Goal: Task Accomplishment & Management: Manage account settings

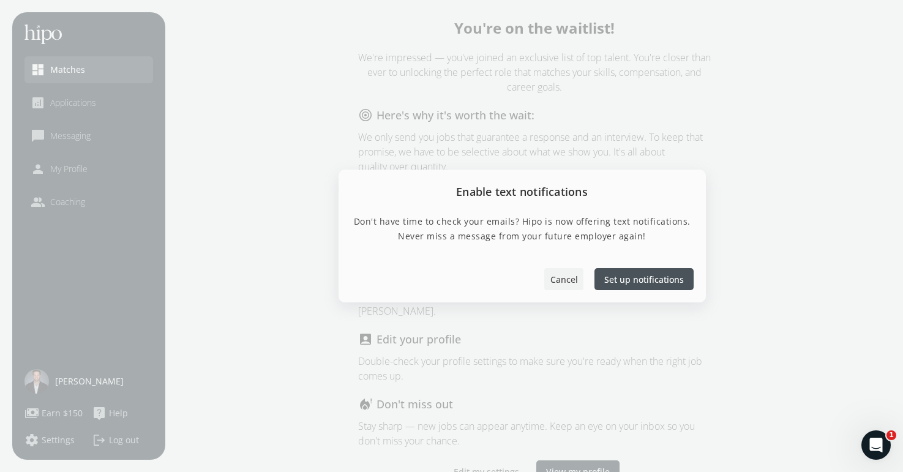
click at [569, 281] on span "Cancel" at bounding box center [564, 279] width 28 height 13
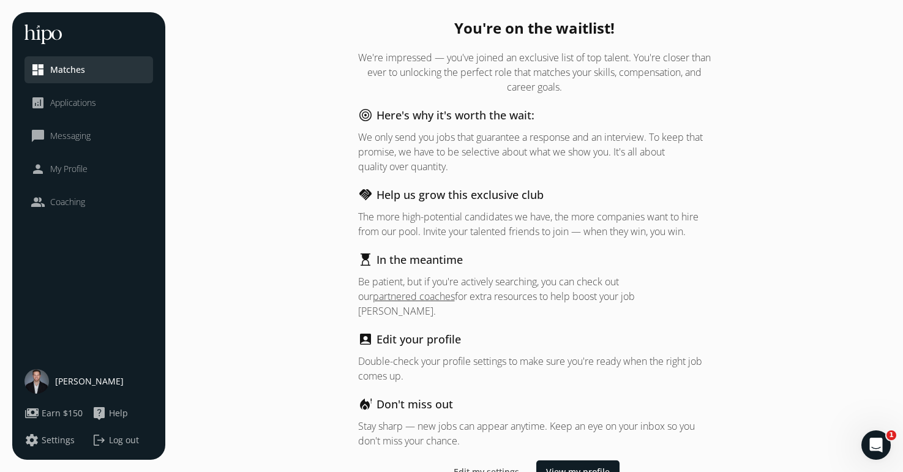
scroll to position [8, 0]
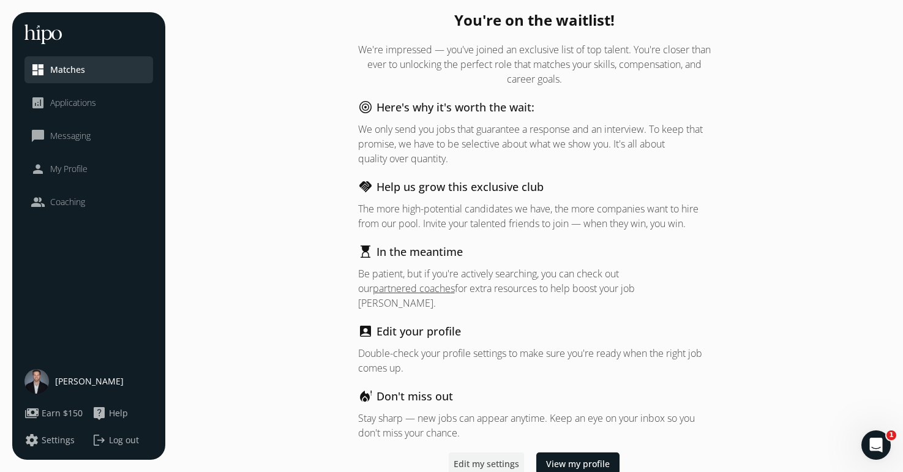
click at [481, 457] on span "Edit my settings" at bounding box center [487, 463] width 66 height 13
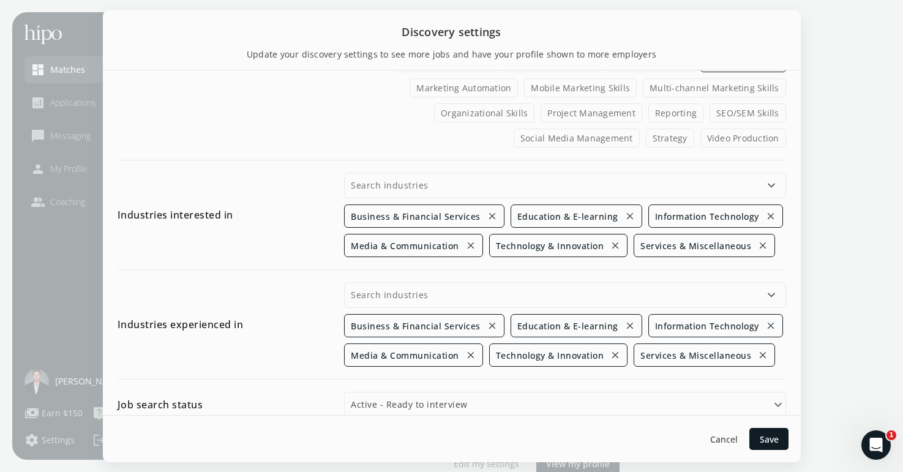
scroll to position [644, 0]
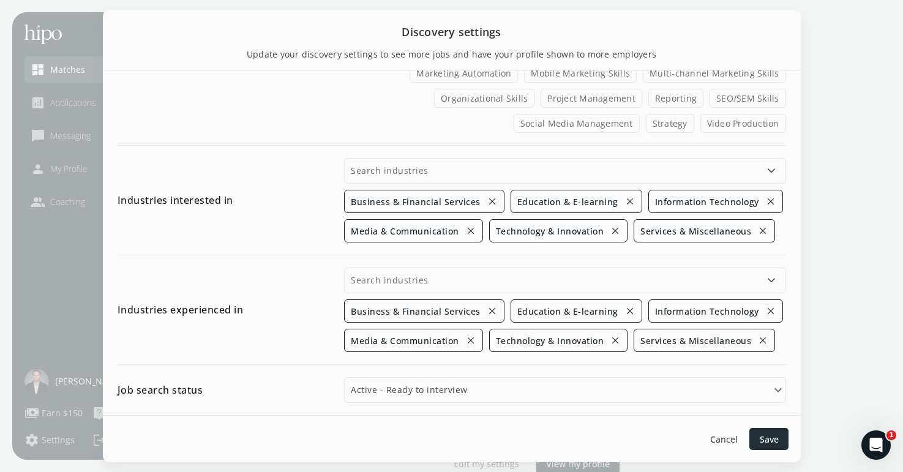
click at [772, 435] on span "Save" at bounding box center [768, 439] width 19 height 13
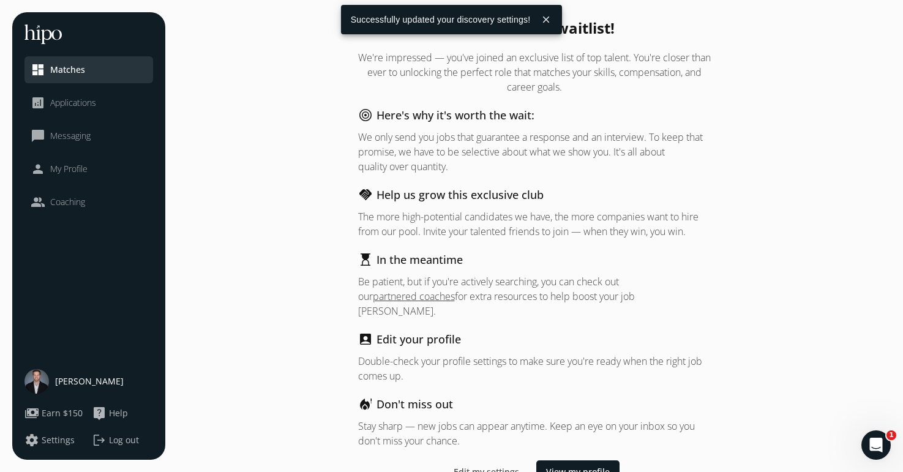
click at [48, 442] on span "Settings" at bounding box center [58, 440] width 33 height 12
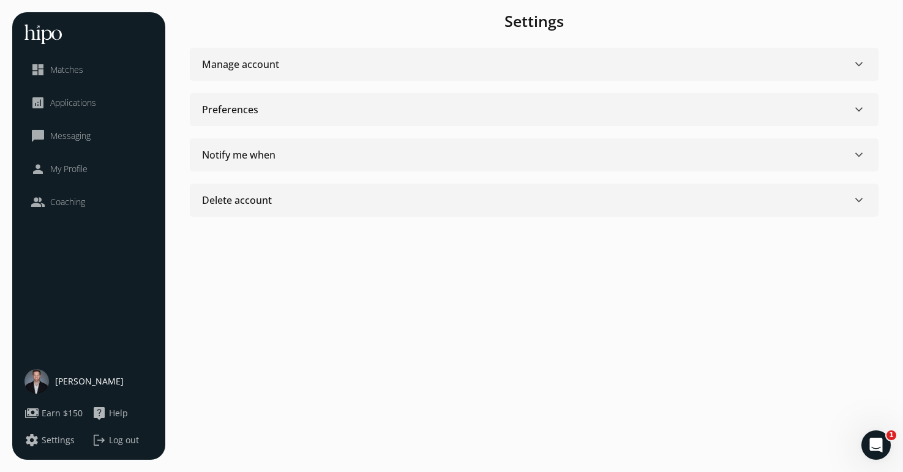
click at [313, 112] on div "Preferences keyboard_arrow_down" at bounding box center [534, 109] width 664 height 15
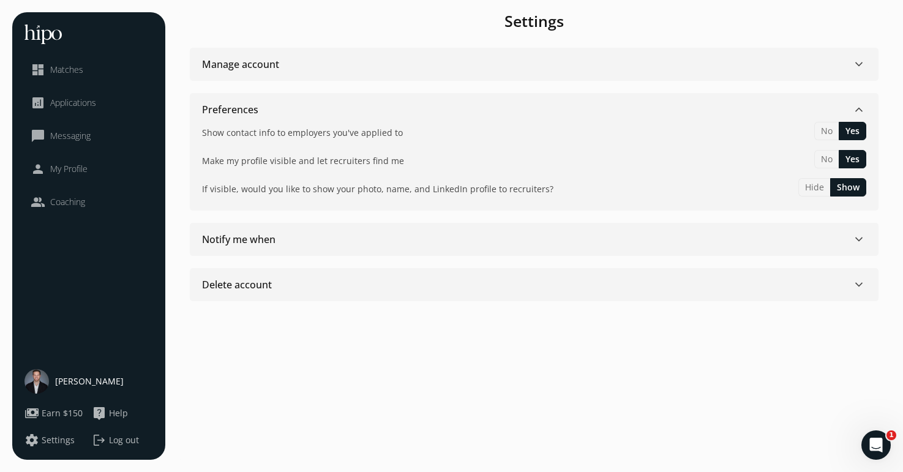
click at [599, 235] on div "Notify me when keyboard_arrow_down" at bounding box center [534, 239] width 664 height 15
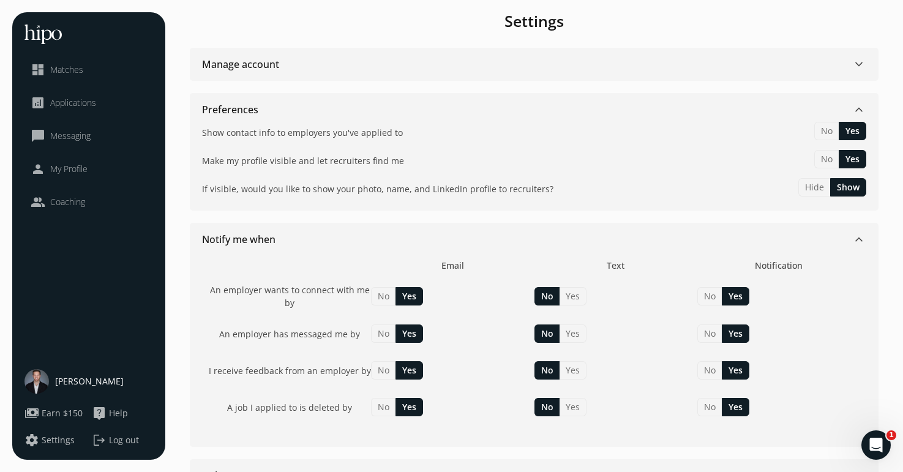
click at [574, 295] on button "Yes" at bounding box center [573, 296] width 27 height 18
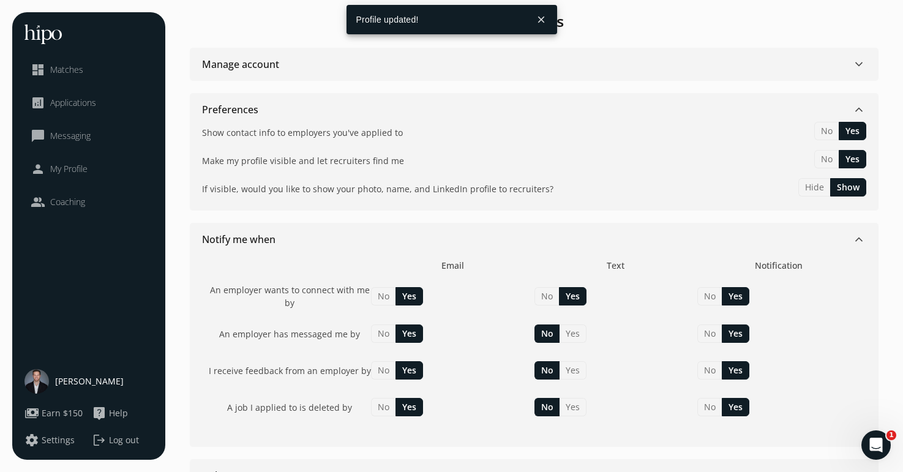
click at [574, 331] on button "Yes" at bounding box center [573, 334] width 27 height 18
click at [576, 368] on button "Yes" at bounding box center [573, 370] width 27 height 18
click at [576, 408] on button "Yes" at bounding box center [573, 407] width 27 height 18
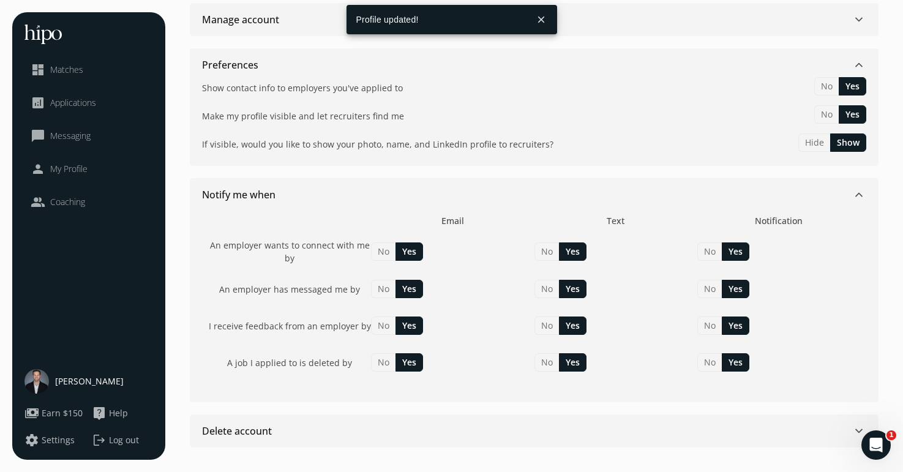
click at [681, 198] on div "Notify me when keyboard_arrow_down" at bounding box center [534, 194] width 664 height 15
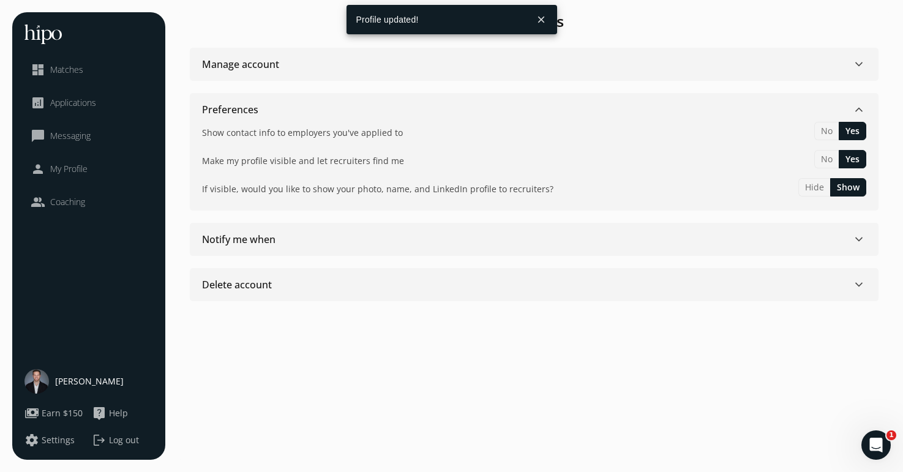
click at [430, 60] on div "Manage account keyboard_arrow_down" at bounding box center [534, 64] width 664 height 15
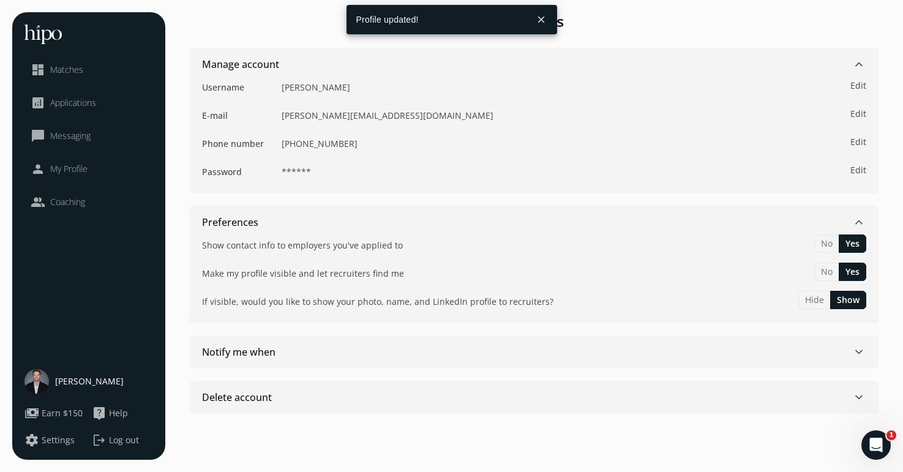
click at [75, 107] on span "Applications" at bounding box center [73, 103] width 46 height 12
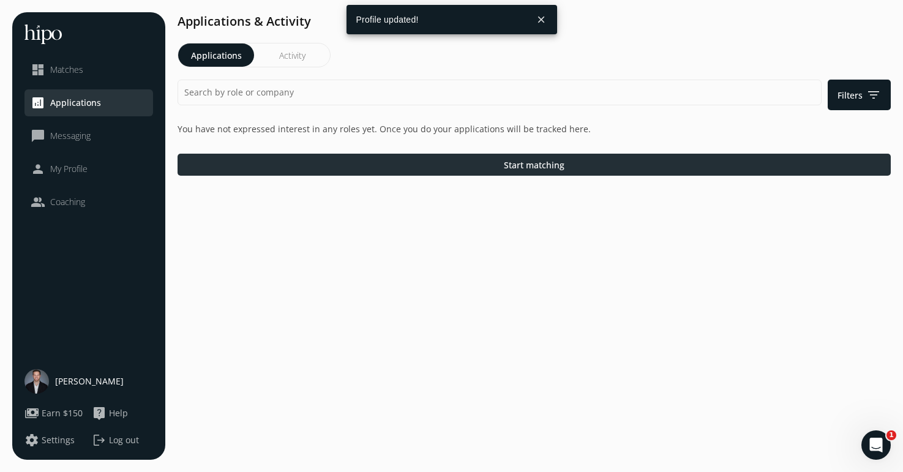
click at [445, 172] on div at bounding box center [534, 165] width 713 height 22
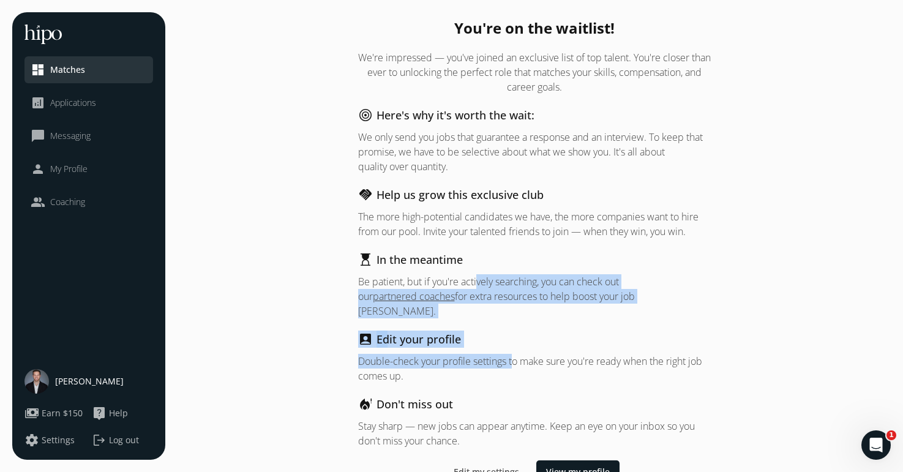
drag, startPoint x: 474, startPoint y: 286, endPoint x: 511, endPoint y: 348, distance: 71.9
click at [511, 348] on div "You're on the waitlist! We're impressed — you've joined an exclusive list of to…" at bounding box center [534, 250] width 353 height 464
click at [511, 354] on p "Double-check your profile settings to make sure you're ready when the right job…" at bounding box center [534, 368] width 353 height 29
drag, startPoint x: 432, startPoint y: 364, endPoint x: 471, endPoint y: 176, distance: 192.0
click at [471, 176] on div "You're on the waitlist! We're impressed — you've joined an exclusive list of to…" at bounding box center [534, 250] width 353 height 464
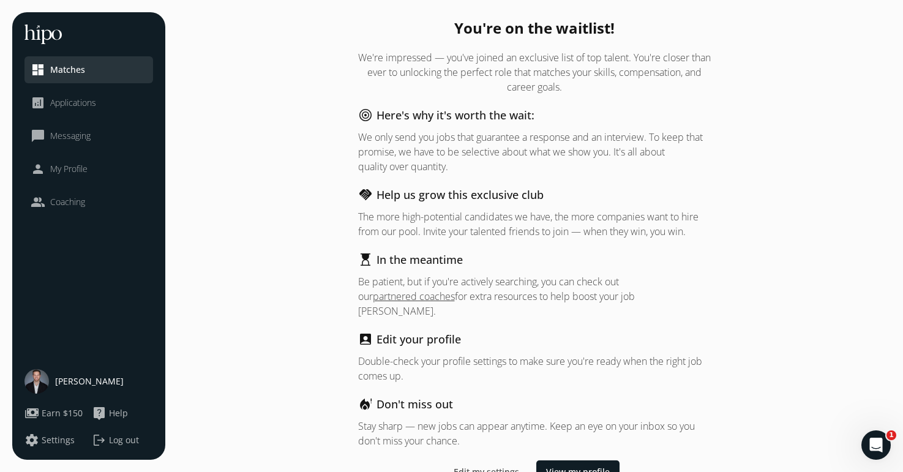
click at [465, 131] on p "We only send you jobs that guarantee a response and an interview. To keep that …" at bounding box center [534, 152] width 353 height 44
